Goal: Transaction & Acquisition: Download file/media

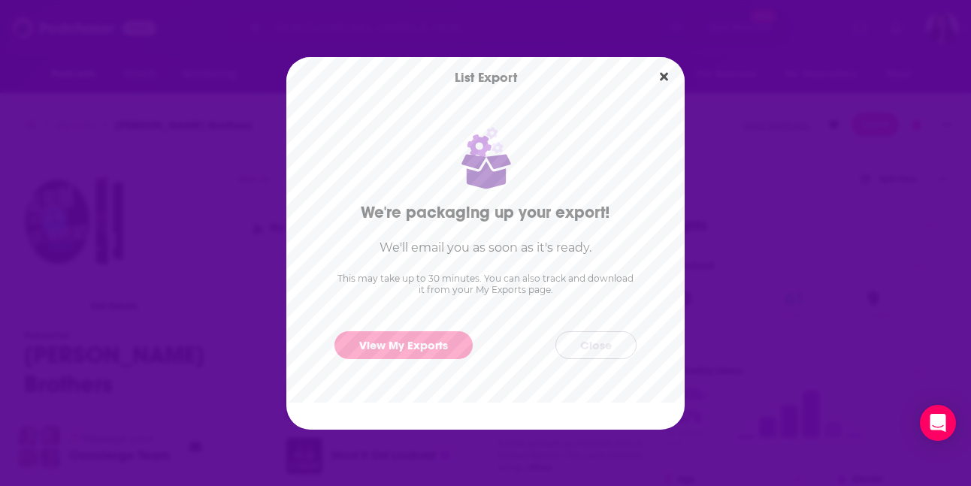
click at [602, 344] on button "Close" at bounding box center [595, 345] width 81 height 28
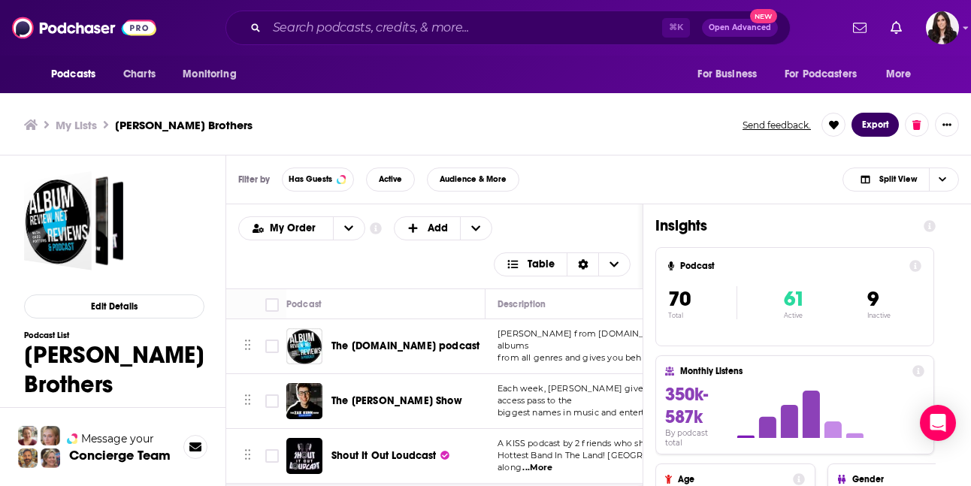
scroll to position [5, 0]
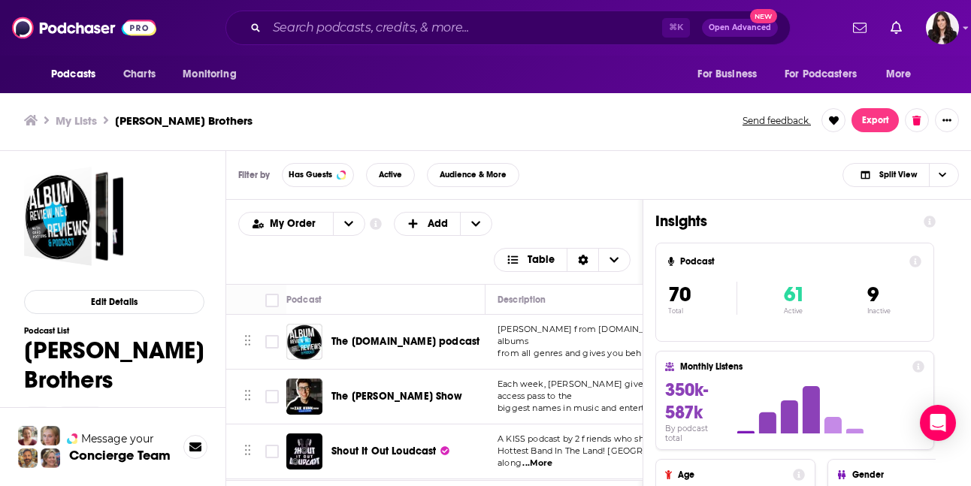
click at [381, 335] on span "The [DOMAIN_NAME] podcast" at bounding box center [405, 341] width 148 height 13
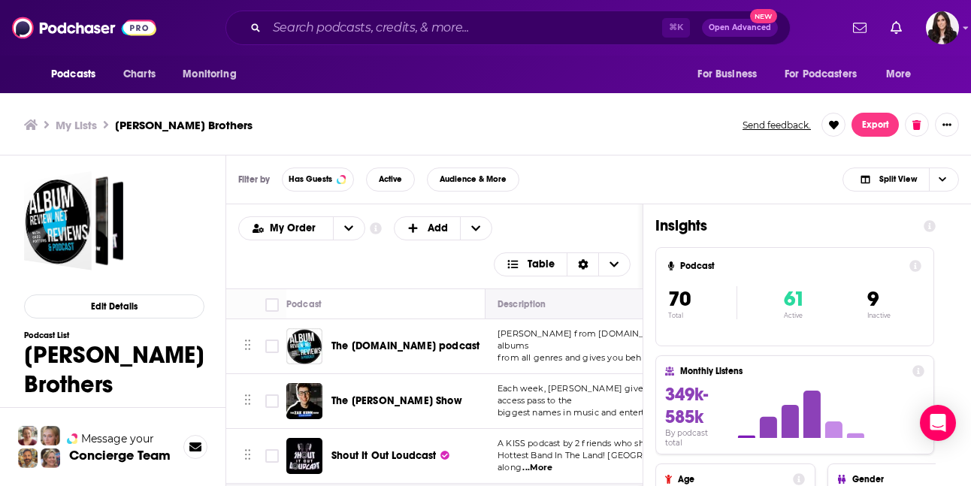
click at [543, 301] on span "Move" at bounding box center [622, 304] width 253 height 18
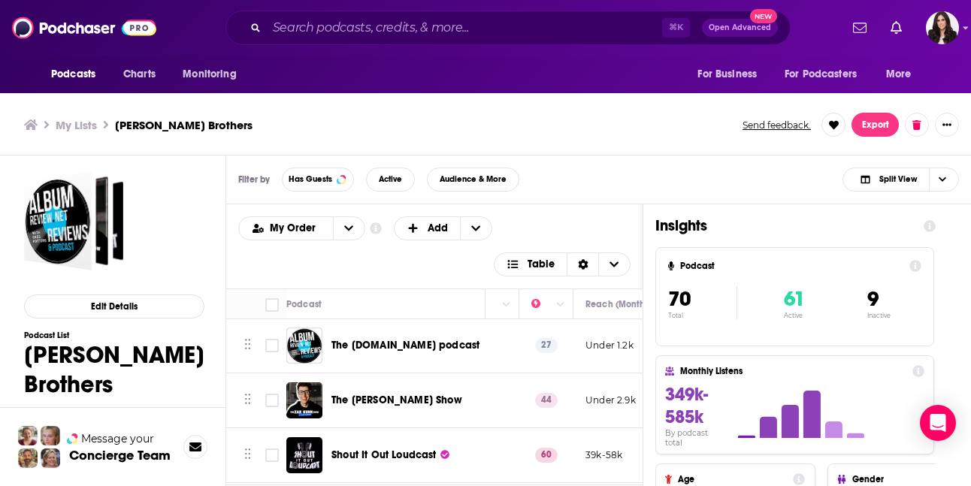
scroll to position [0, 372]
click at [560, 304] on icon "Column Actions" at bounding box center [561, 304] width 8 height 5
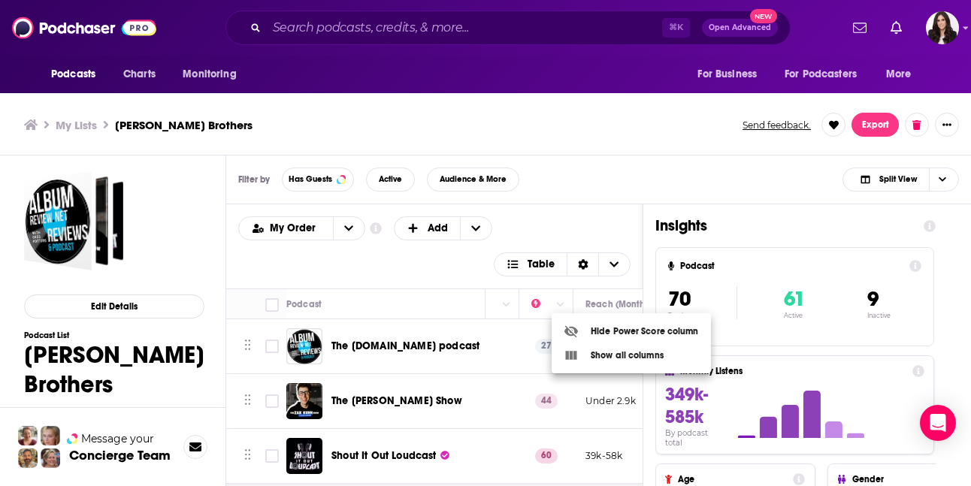
click at [618, 191] on div at bounding box center [485, 243] width 971 height 486
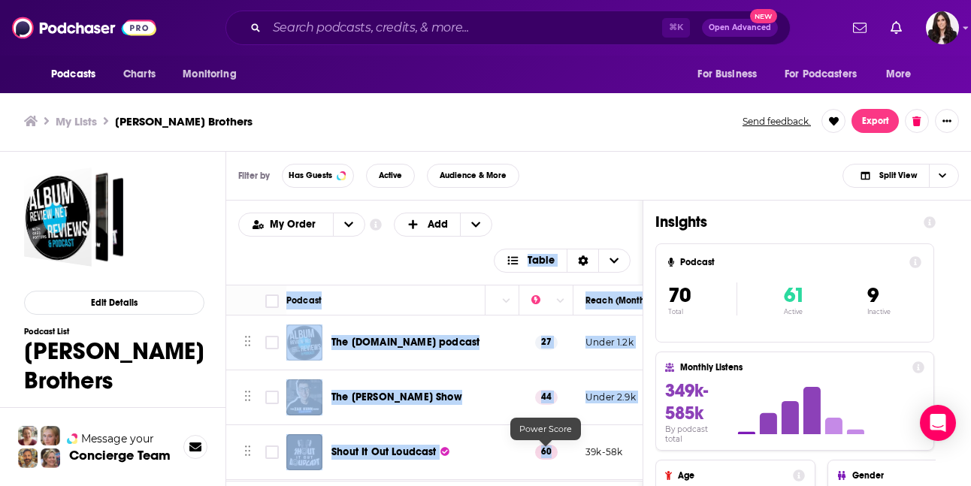
scroll to position [5, 0]
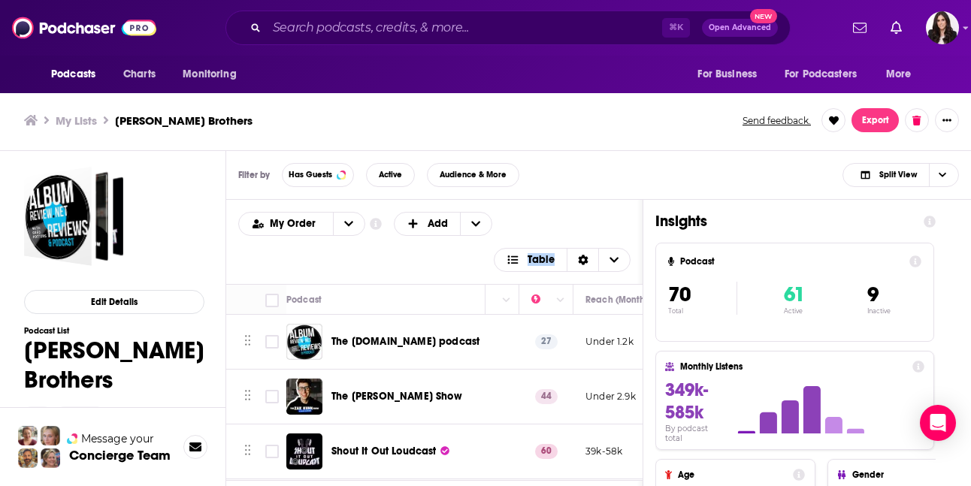
drag, startPoint x: 524, startPoint y: 281, endPoint x: 590, endPoint y: 215, distance: 93.0
click at [590, 215] on div "Podcasts Add My Order Customize Your List Order Select the “My Order” sort and …" at bounding box center [434, 242] width 416 height 84
click at [590, 215] on div "My Order Customize Your List Order Select the “My Order” sort and remove all fi…" at bounding box center [434, 242] width 392 height 60
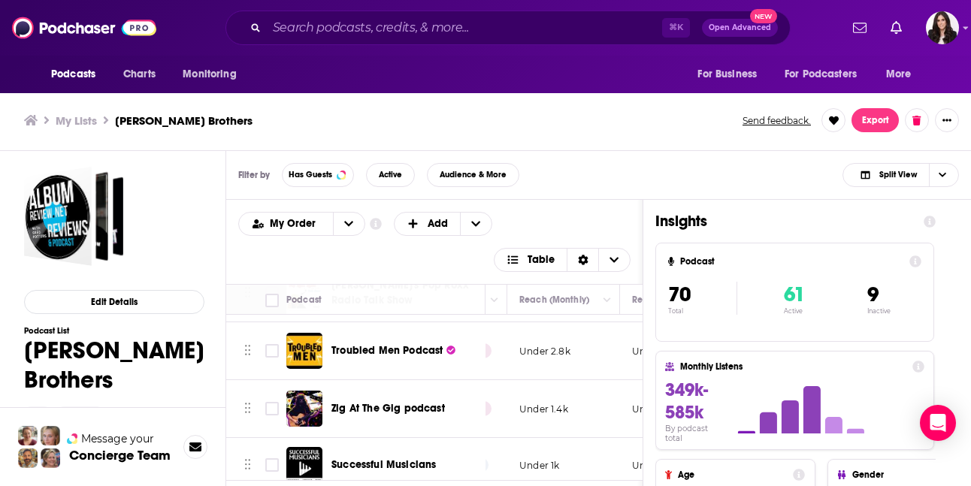
scroll to position [3197, 438]
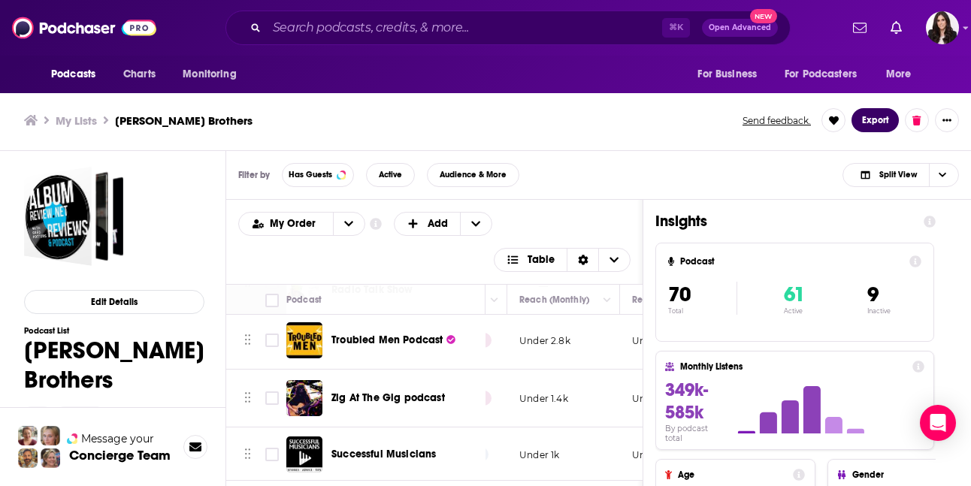
click at [883, 123] on button "Export" at bounding box center [874, 120] width 47 height 24
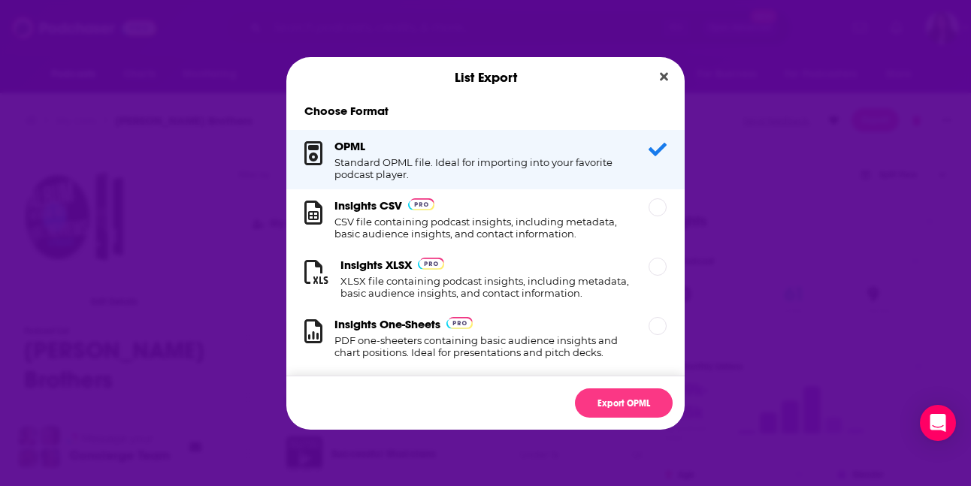
scroll to position [0, 0]
click at [538, 288] on h1 "XLSX file containing podcast insights, including metadata, basic audience insig…" at bounding box center [485, 287] width 290 height 24
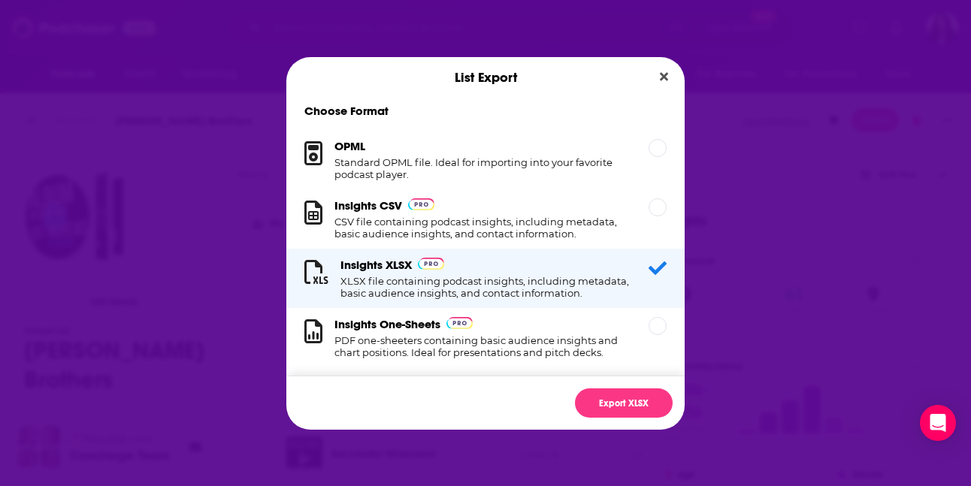
scroll to position [15, 0]
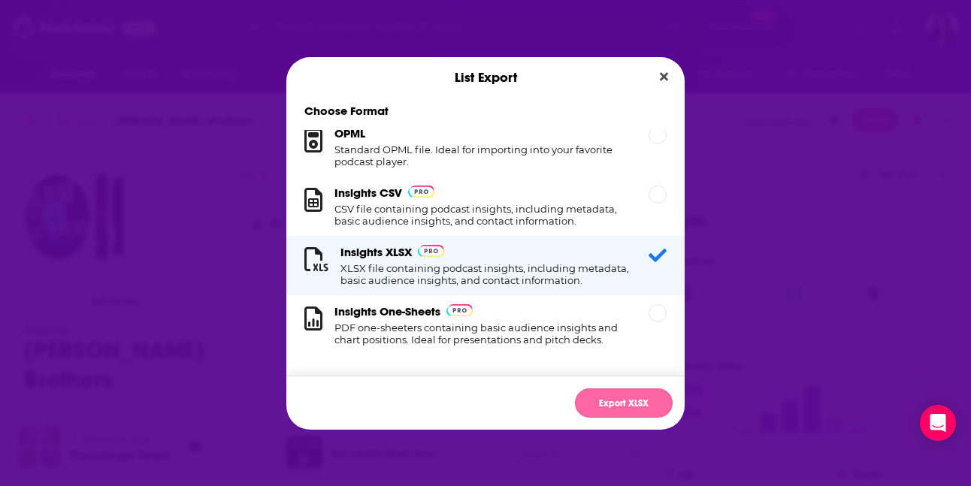
click at [657, 402] on button "Export XLSX" at bounding box center [624, 402] width 98 height 29
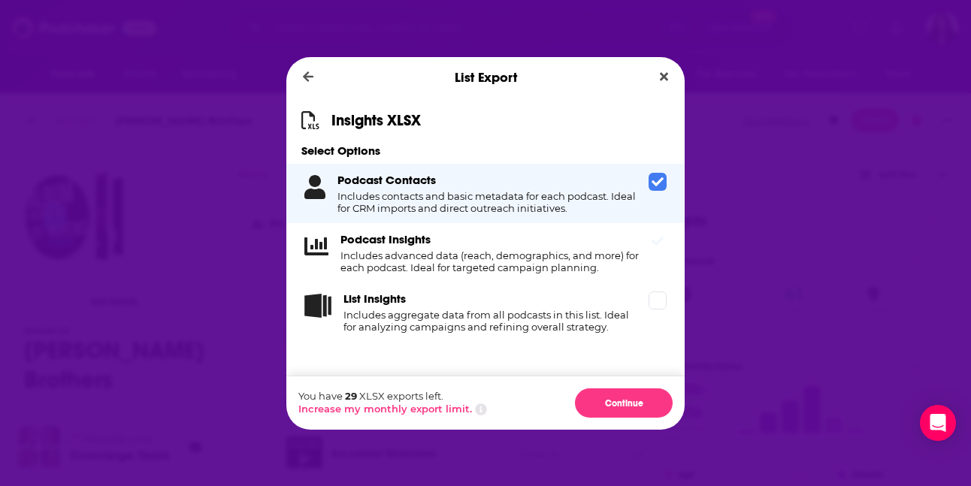
click at [492, 248] on div "Podcast Insights Includes advanced data (reach, demographics, and more) for eac…" at bounding box center [491, 252] width 302 height 41
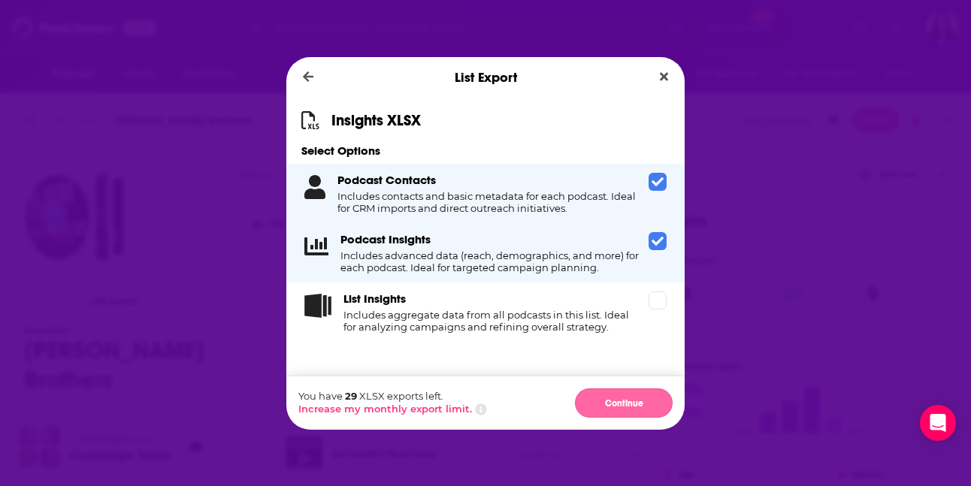
click at [613, 402] on button "Continue" at bounding box center [624, 402] width 98 height 29
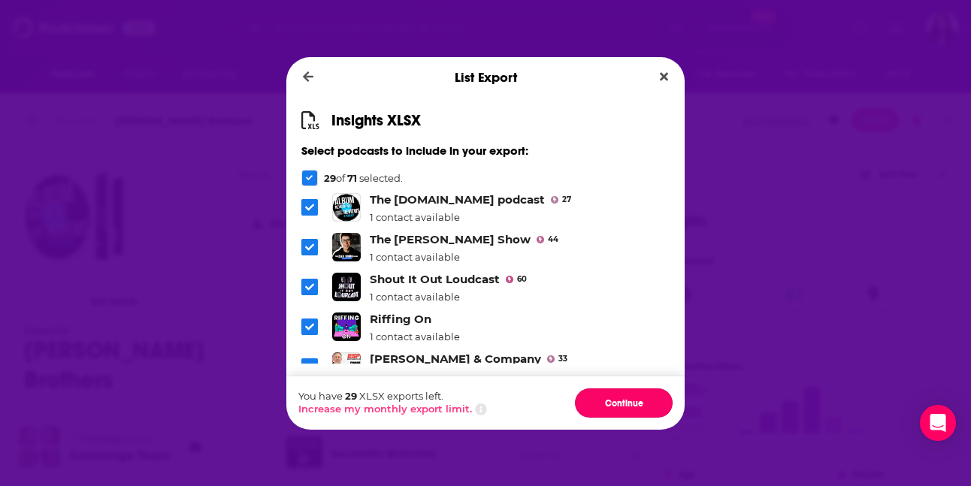
click at [613, 402] on button "Continue" at bounding box center [624, 402] width 98 height 29
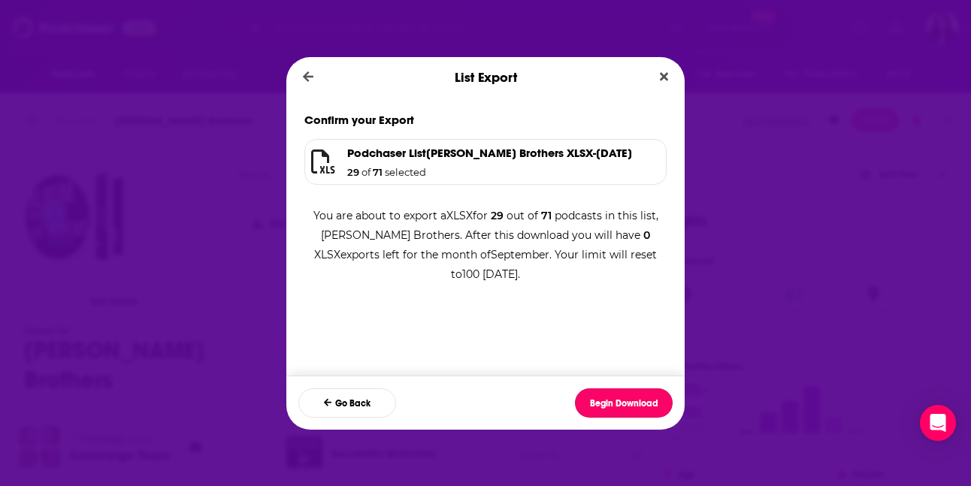
click at [613, 402] on button "Begin Download" at bounding box center [624, 402] width 98 height 29
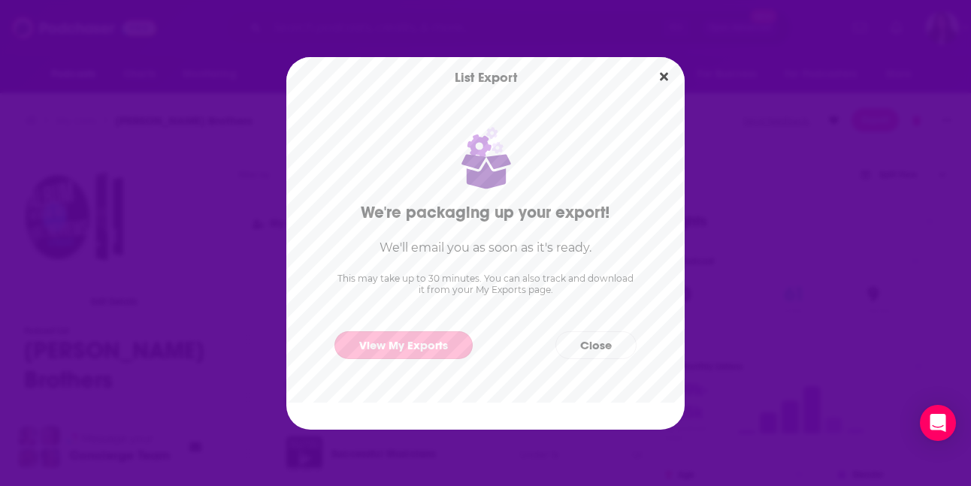
click at [374, 336] on link "View My Exports" at bounding box center [403, 345] width 138 height 28
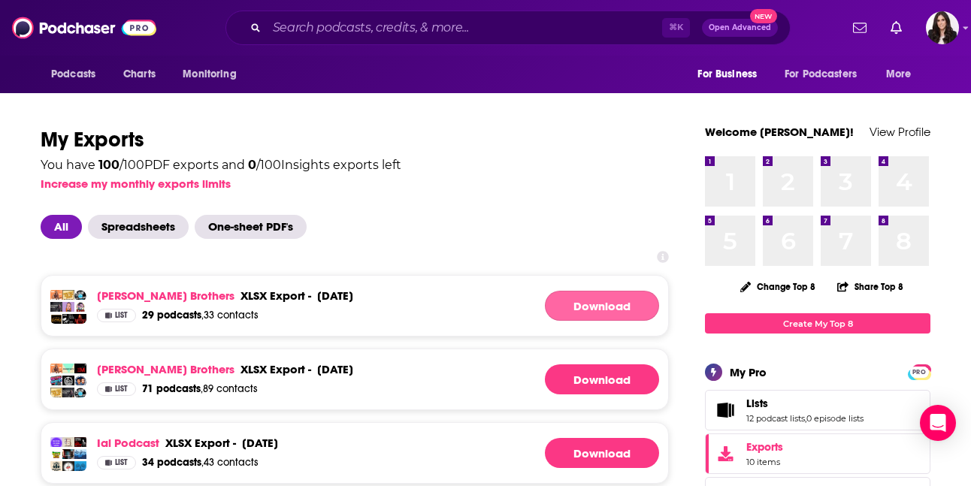
click at [602, 301] on link "Download" at bounding box center [602, 306] width 114 height 30
